Goal: Task Accomplishment & Management: Complete application form

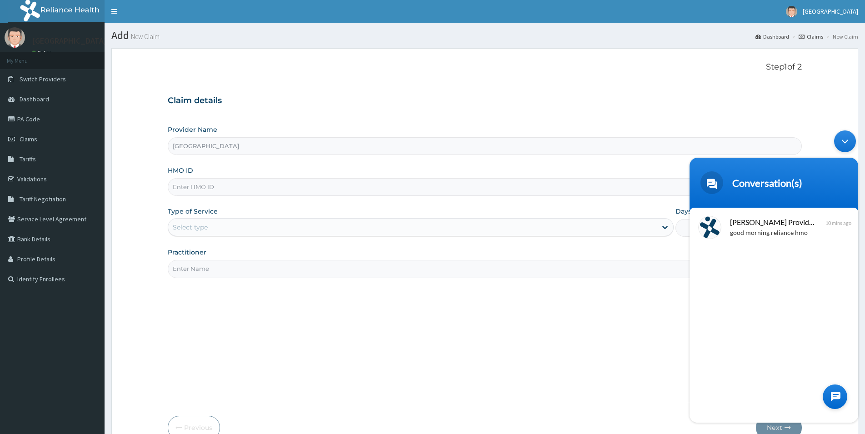
click at [199, 191] on input "HMO ID" at bounding box center [485, 187] width 634 height 18
type input "p"
type input "PBT/10022/C"
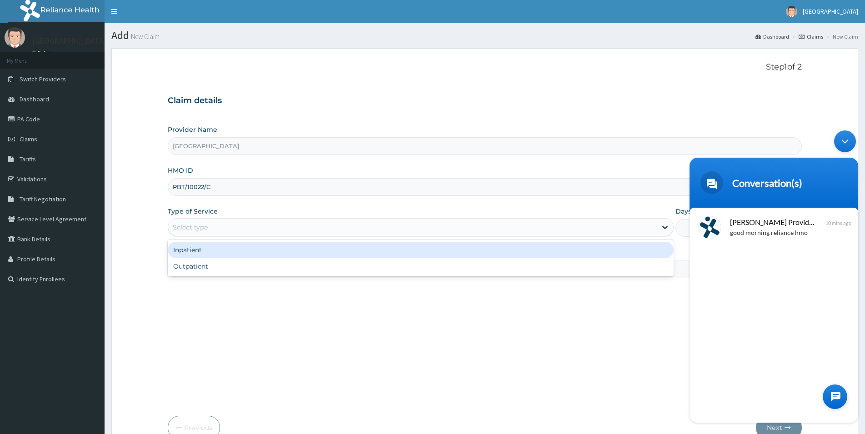
click at [239, 231] on div "Select type" at bounding box center [412, 227] width 489 height 15
click at [242, 256] on div "Inpatient" at bounding box center [421, 250] width 506 height 16
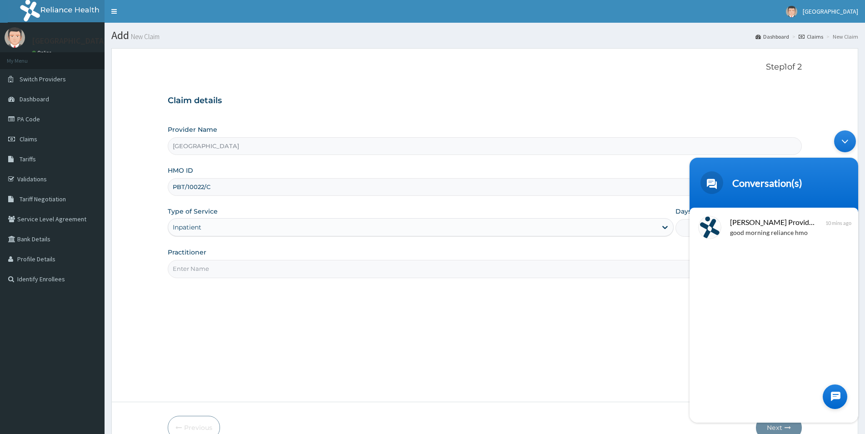
click at [241, 261] on input "Practitioner" at bounding box center [485, 269] width 634 height 18
type input "DR LUKE"
click at [678, 230] on input "Days" at bounding box center [739, 228] width 126 height 18
type input "2"
click at [771, 426] on body "Conversation(s) We're online! Naomi Provider Portal Assistant good morning reli…" at bounding box center [774, 277] width 178 height 302
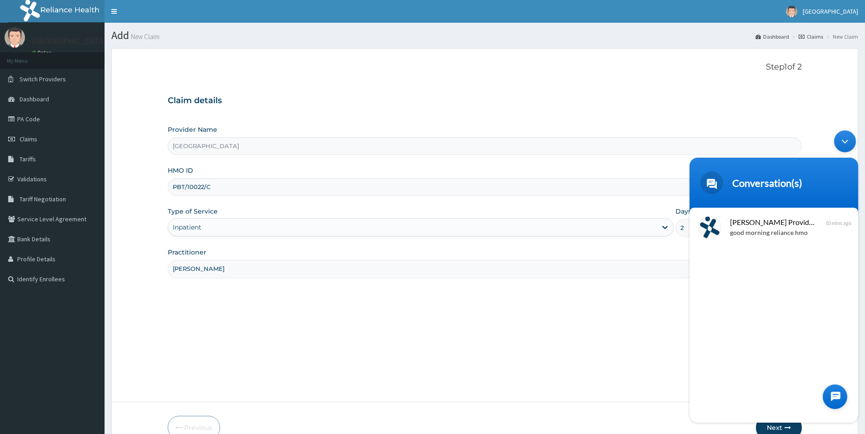
click at [833, 401] on div at bounding box center [835, 397] width 25 height 25
click at [847, 414] on em at bounding box center [846, 412] width 9 height 12
click at [841, 137] on div "Minimize live chat window" at bounding box center [846, 142] width 22 height 22
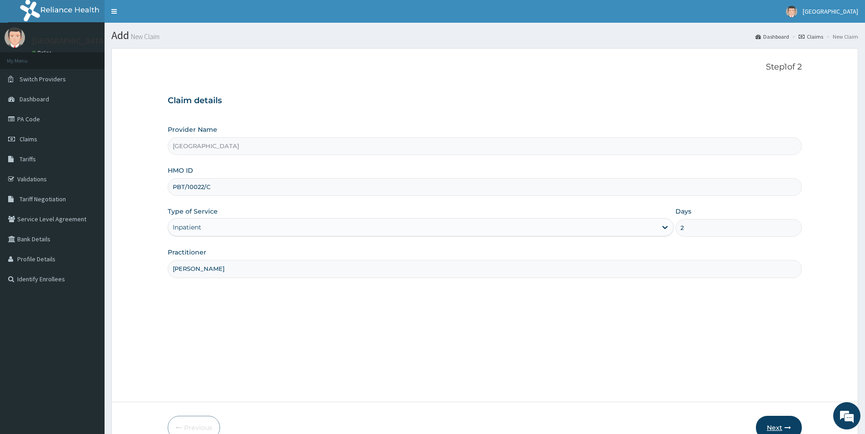
click at [784, 420] on button "Next" at bounding box center [779, 428] width 46 height 24
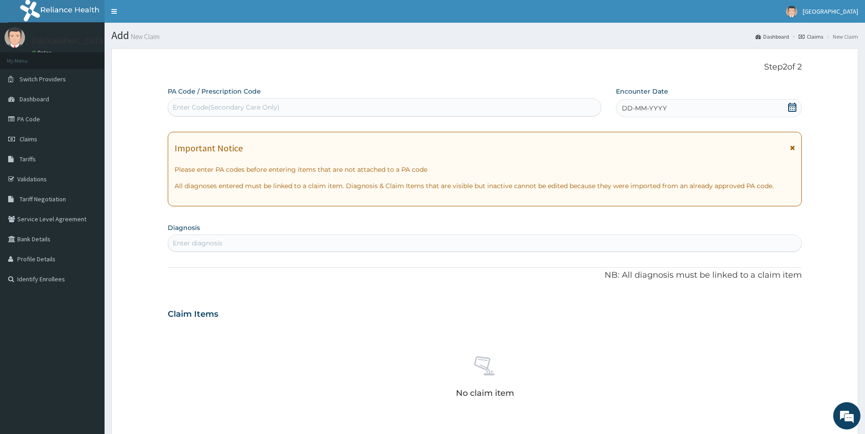
click at [412, 108] on div "Enter Code(Secondary Care Only)" at bounding box center [384, 107] width 433 height 15
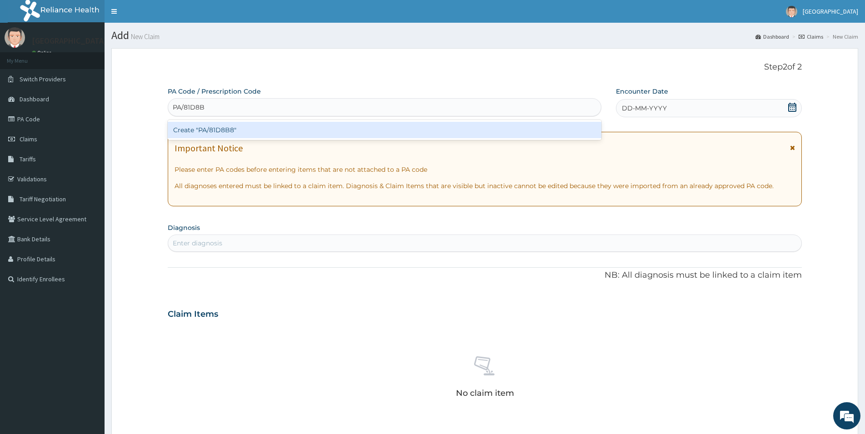
type input "PA/81D8B8"
click at [395, 131] on div "Create "PA/81D8B8"" at bounding box center [385, 130] width 434 height 16
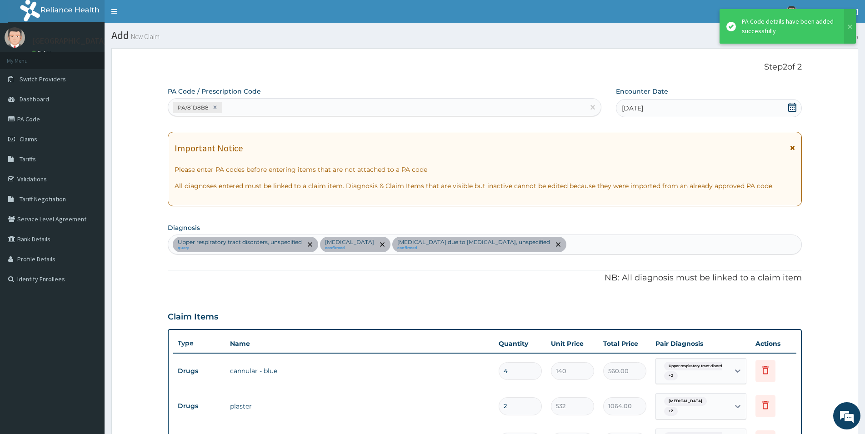
scroll to position [844, 0]
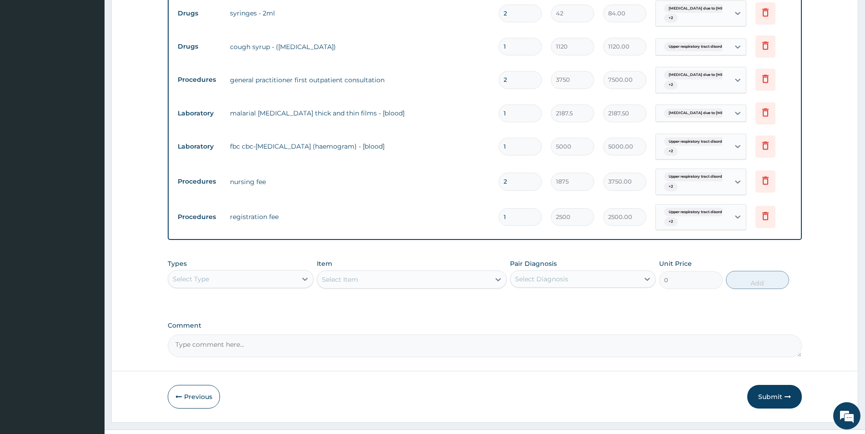
click at [282, 279] on div "Select Type" at bounding box center [232, 279] width 129 height 15
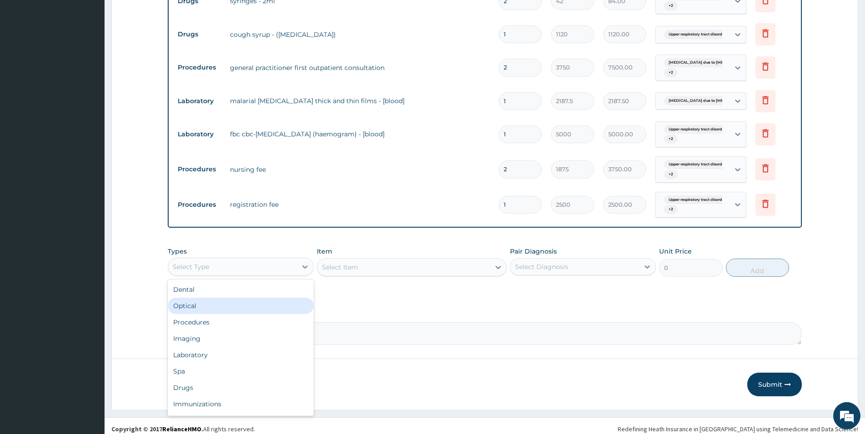
scroll to position [862, 0]
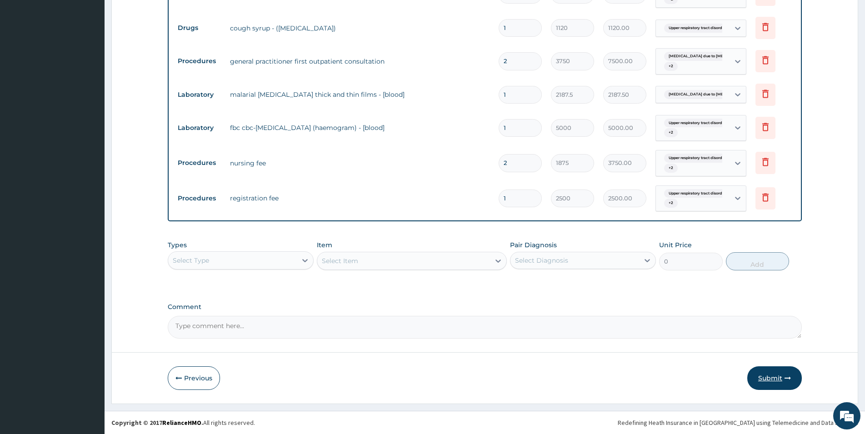
click at [779, 380] on button "Submit" at bounding box center [775, 379] width 55 height 24
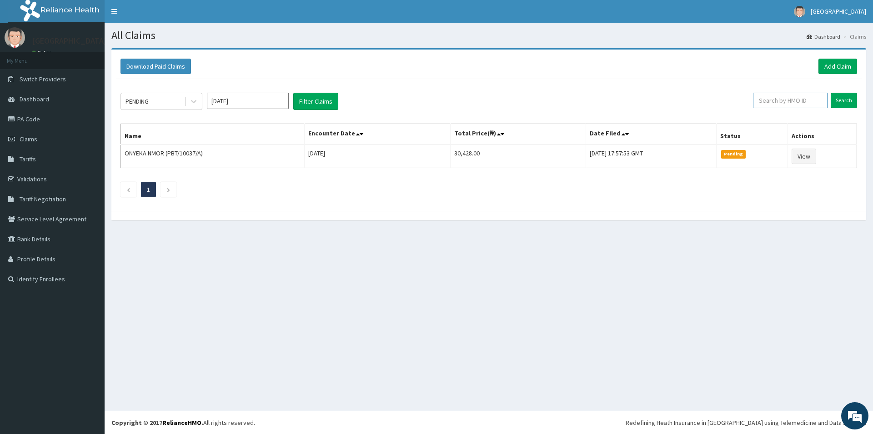
click at [773, 102] on input "text" at bounding box center [790, 100] width 75 height 15
type input "PBT/10022/C"
click at [840, 101] on input "Search" at bounding box center [844, 100] width 26 height 15
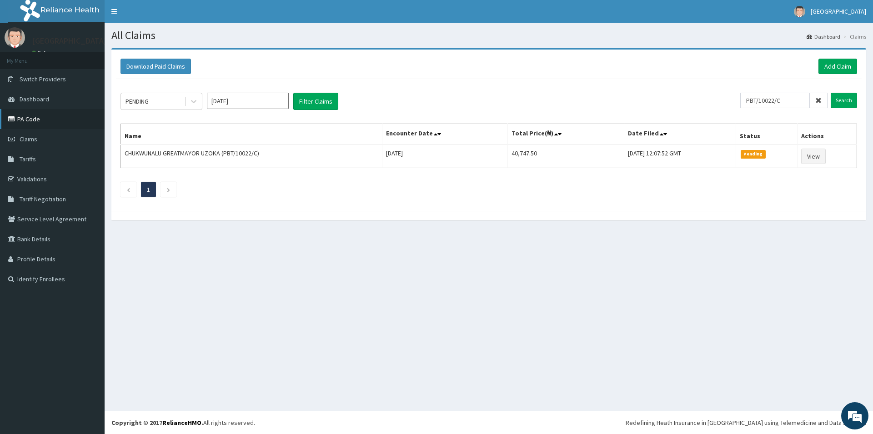
click at [76, 117] on link "PA Code" at bounding box center [52, 119] width 105 height 20
